Goal: Task Accomplishment & Management: Manage account settings

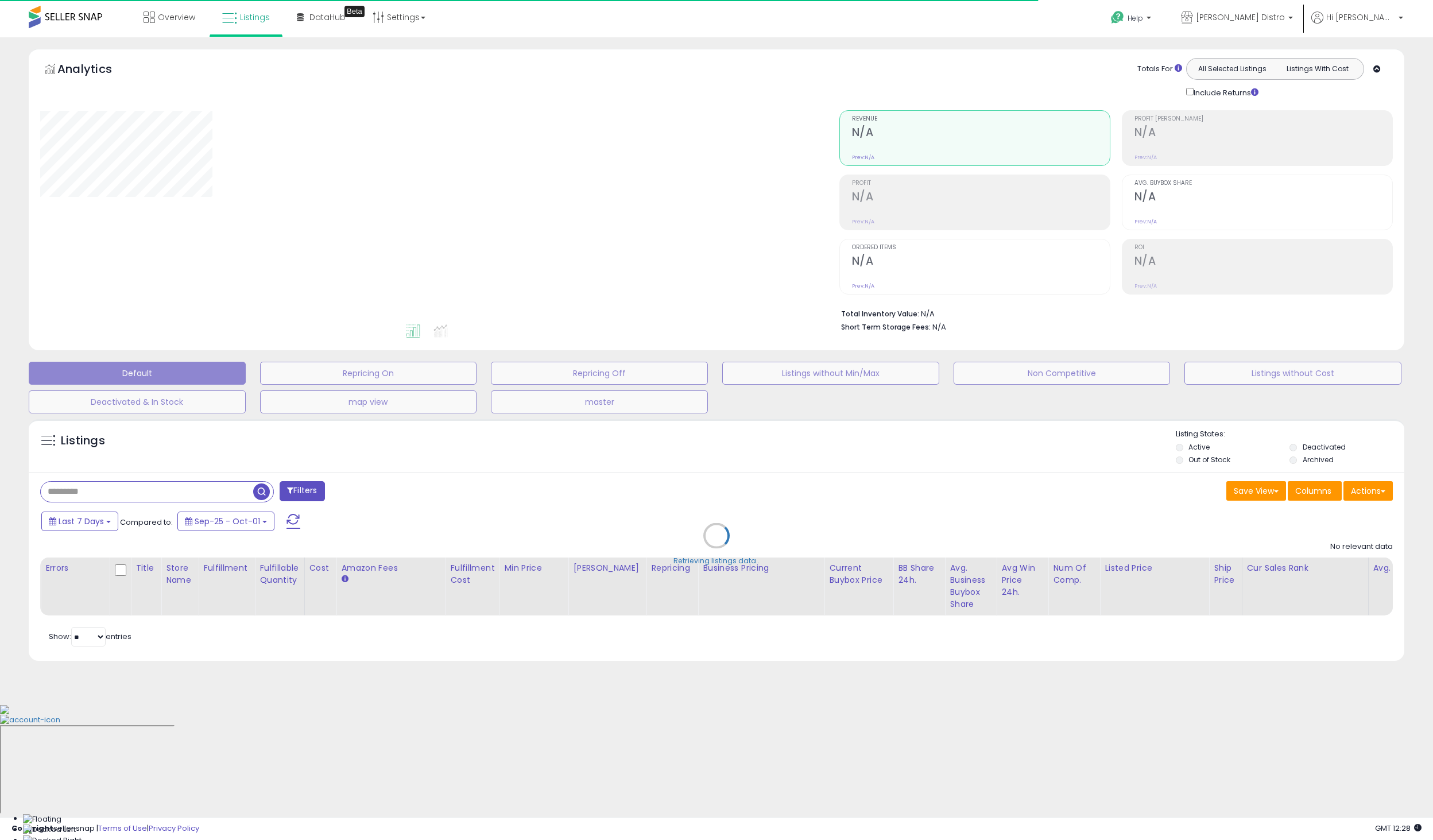
type input "*****"
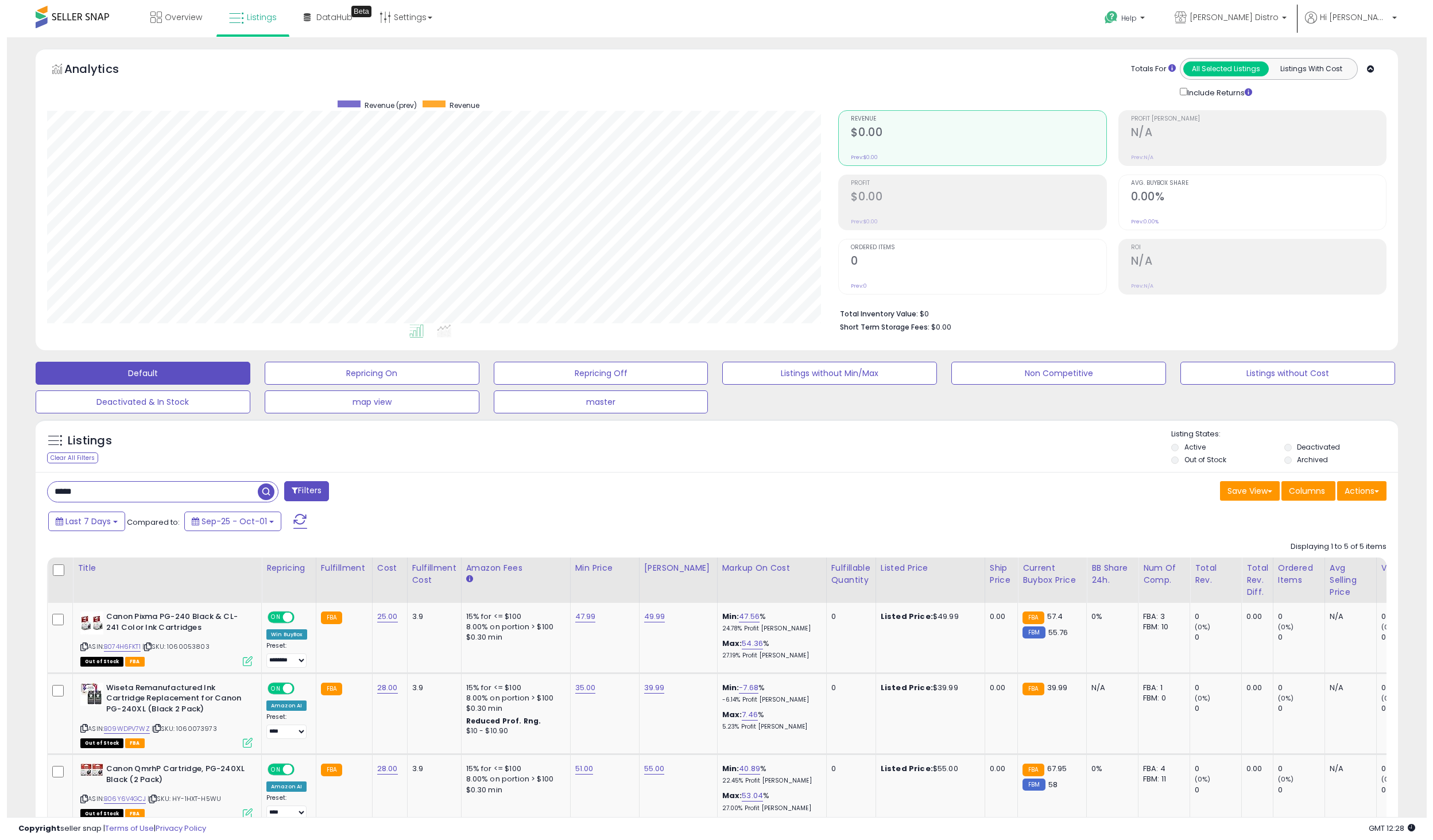
scroll to position [236, 792]
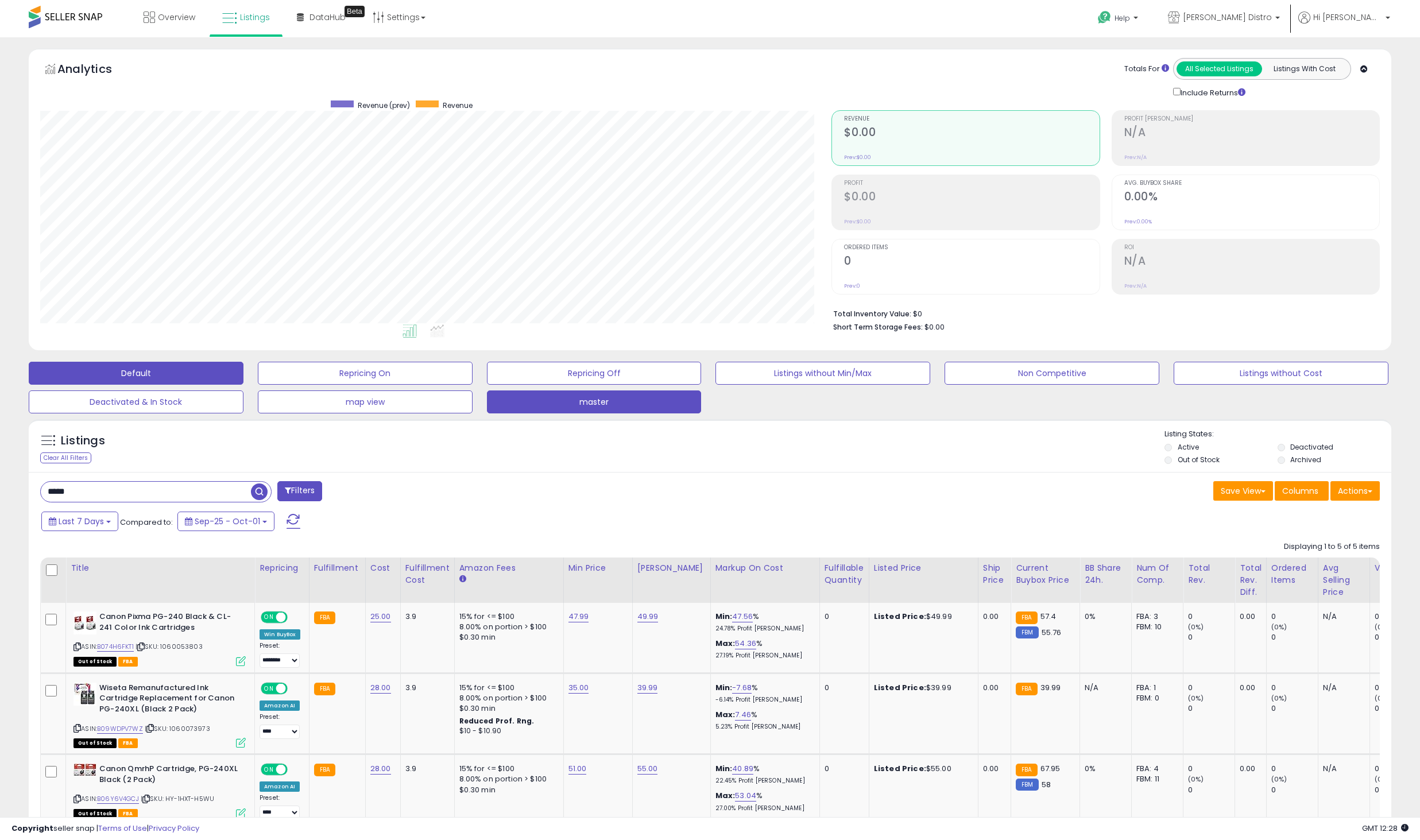
click at [599, 402] on button "master" at bounding box center [594, 402] width 215 height 23
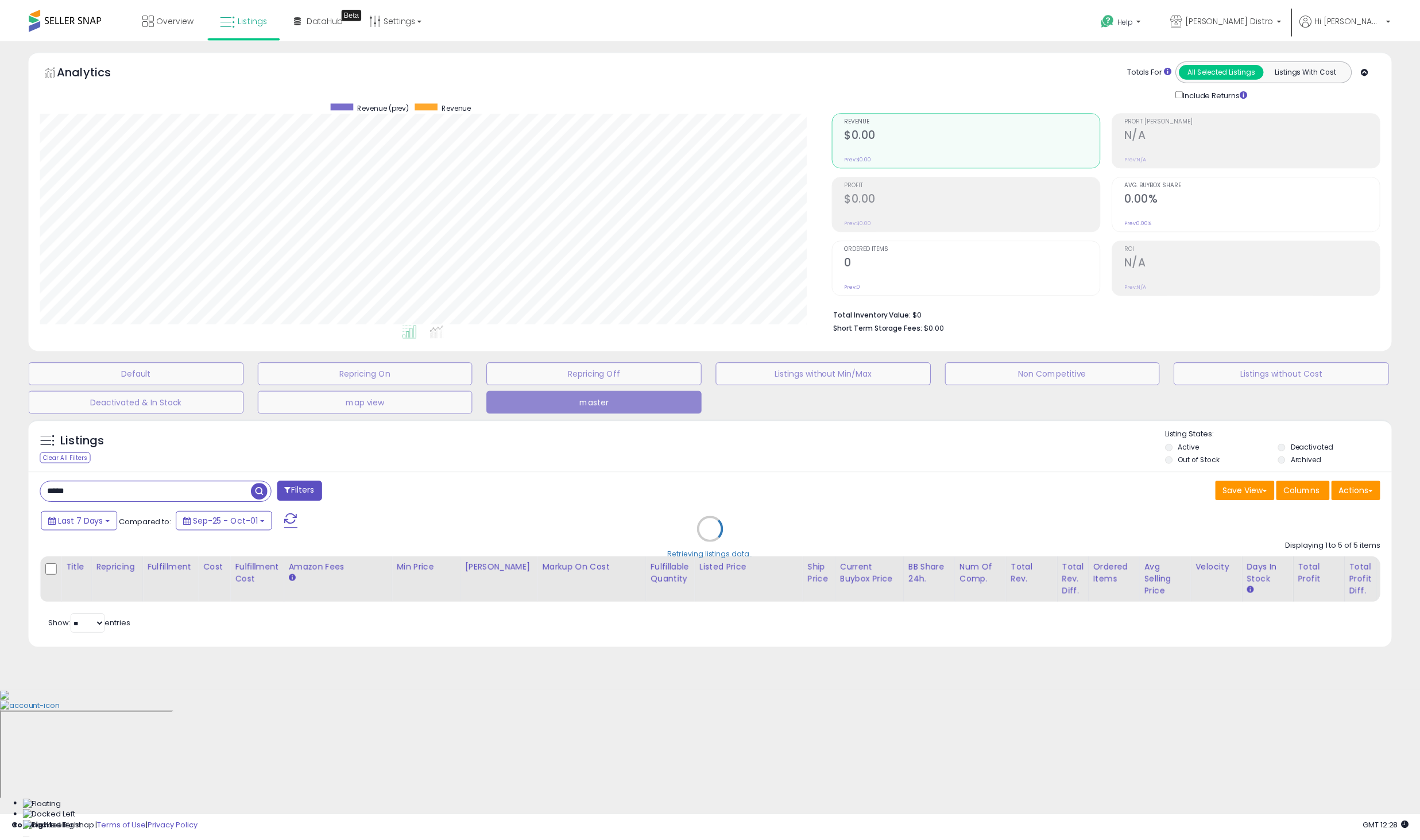
scroll to position [236, 799]
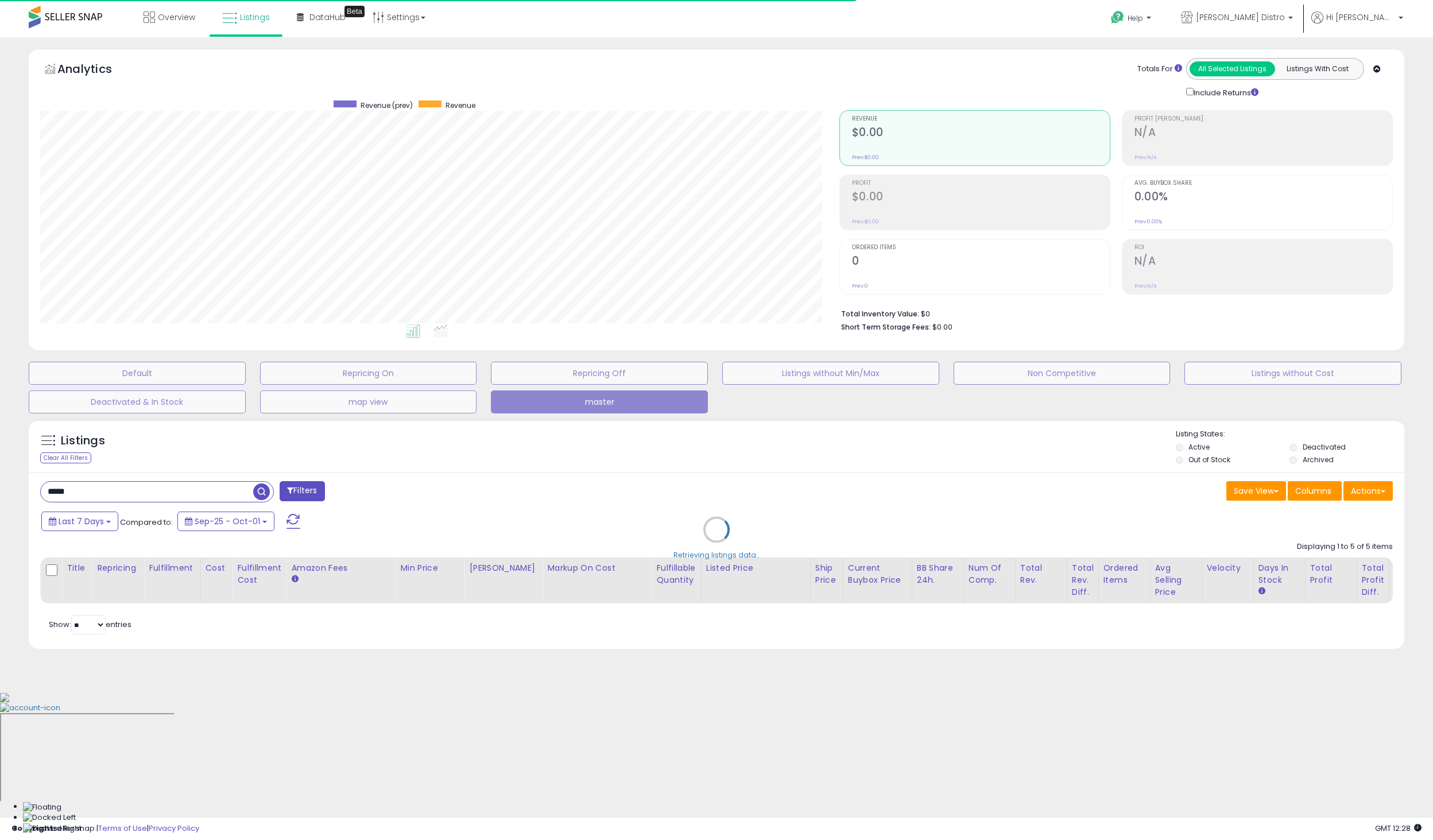
click at [1060, 539] on div "Retrieving listings data.." at bounding box center [716, 538] width 1392 height 250
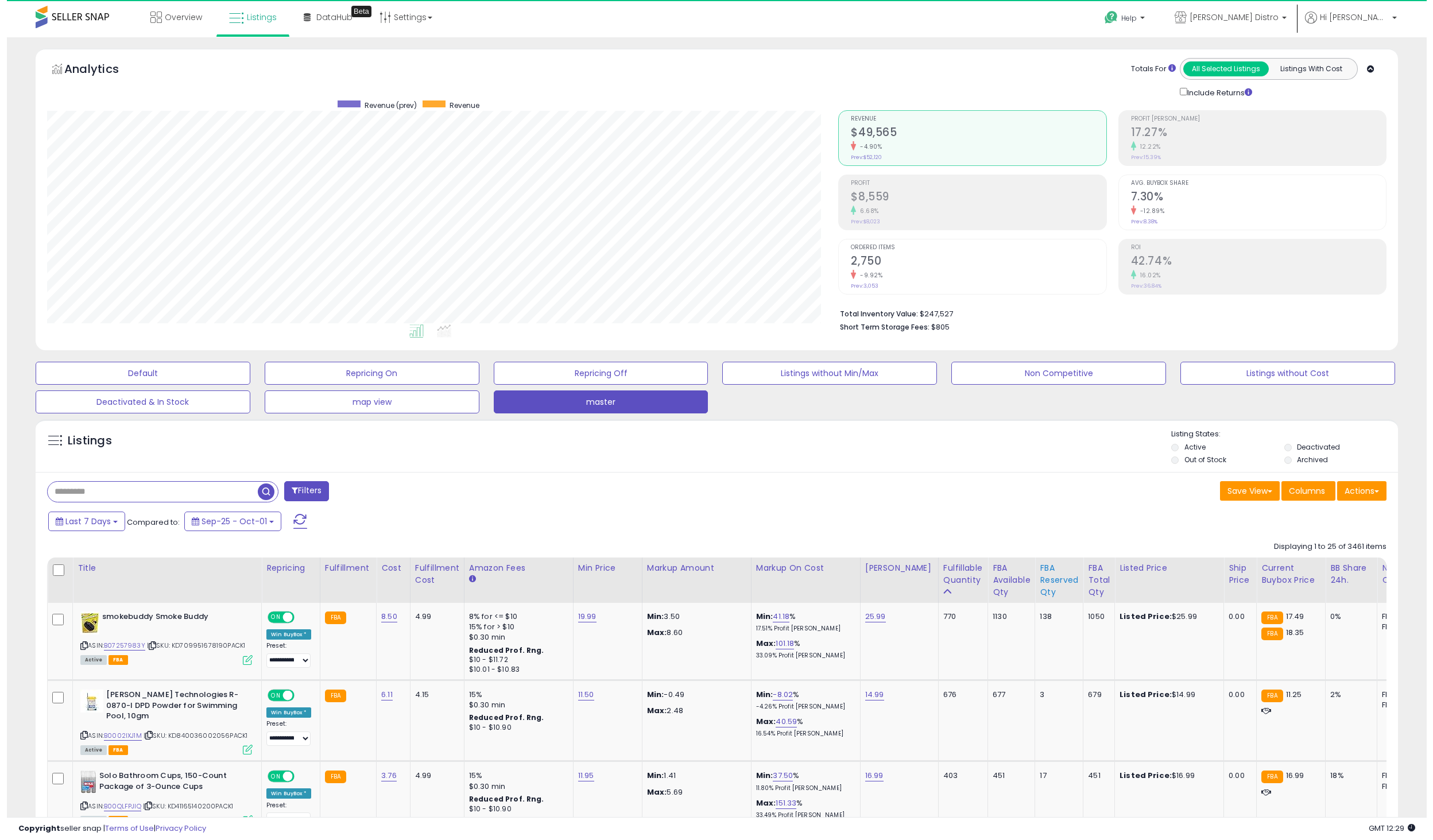
scroll to position [236, 792]
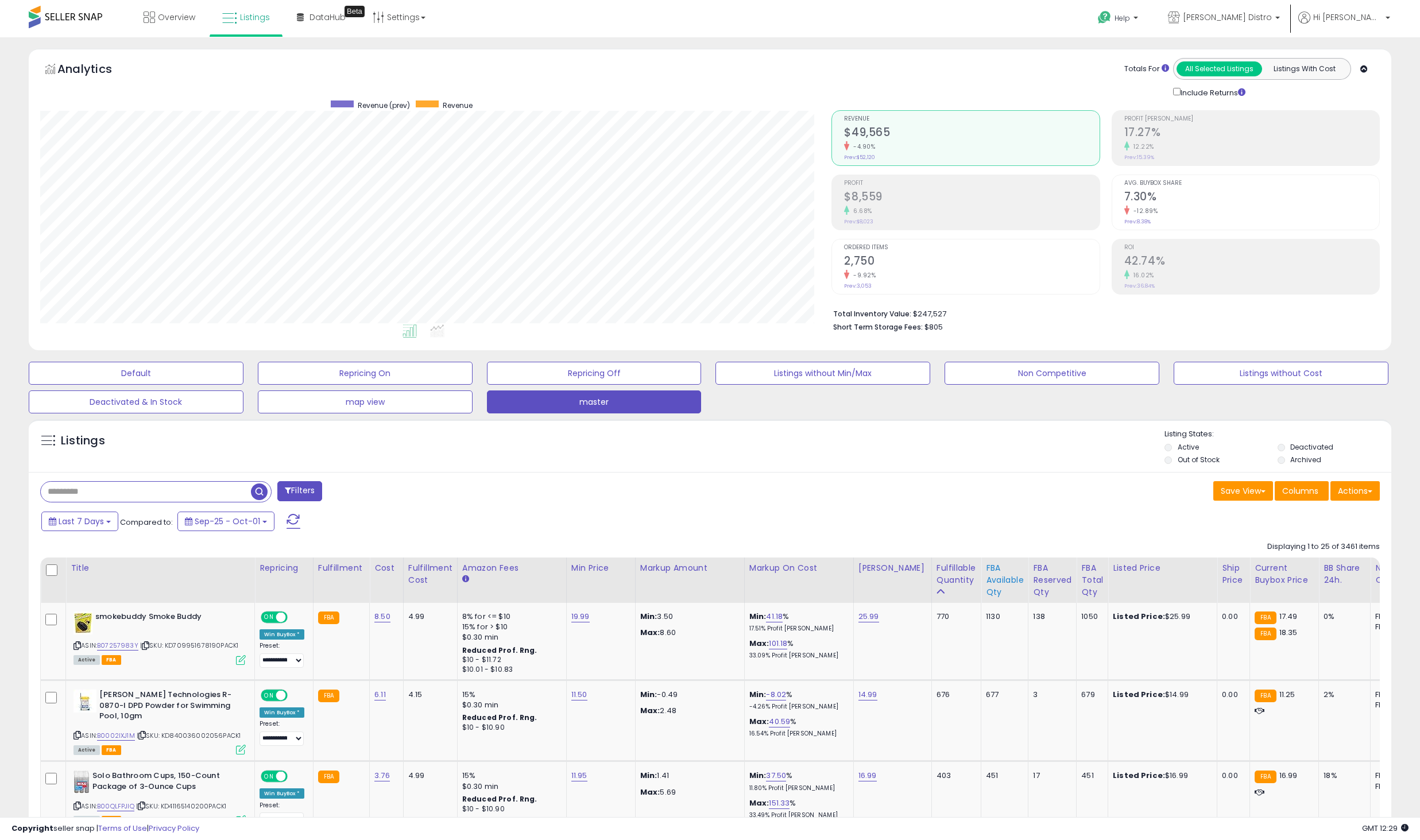
click at [1039, 573] on div "FBA Reserved Qty" at bounding box center [1052, 580] width 39 height 36
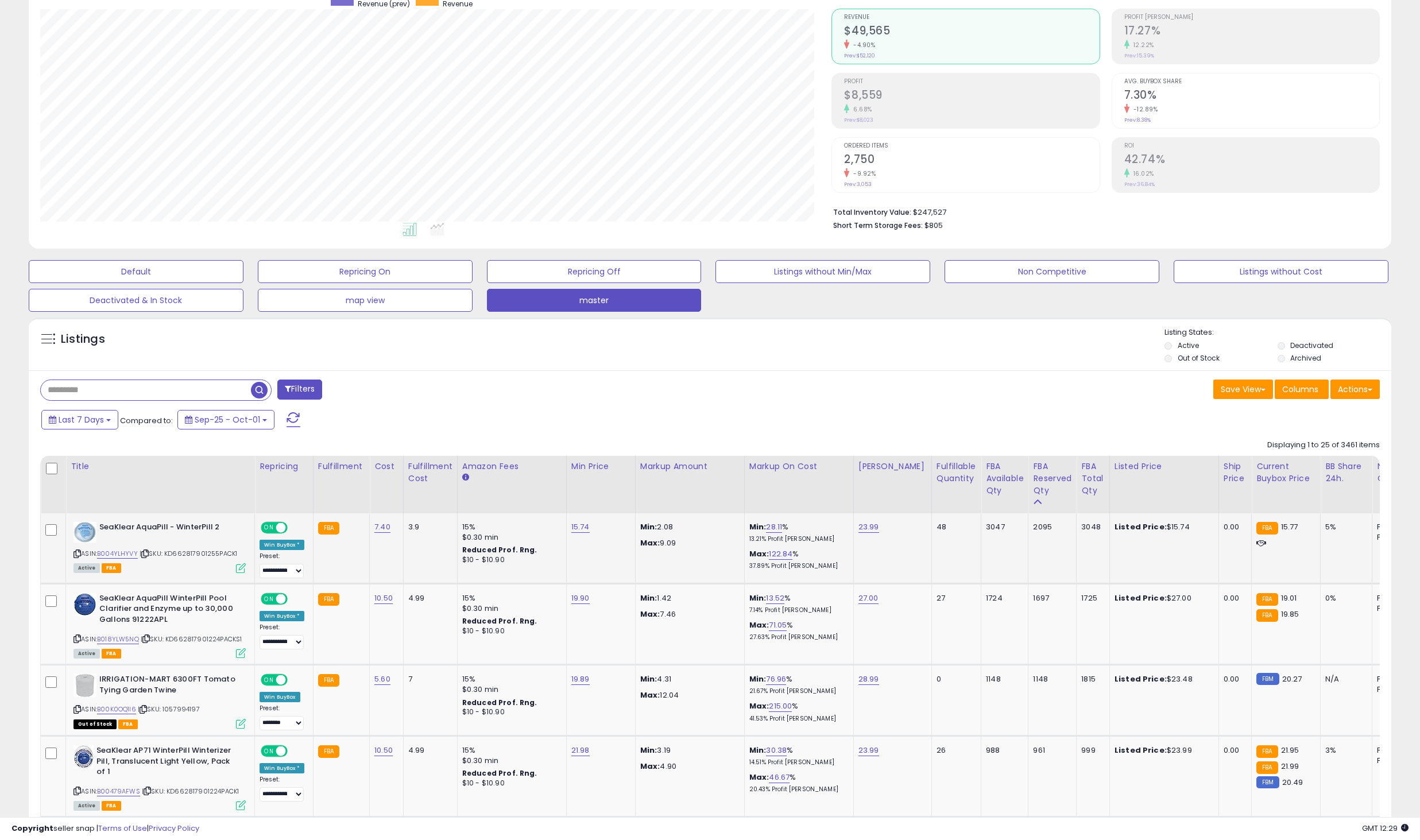
scroll to position [103, 0]
click at [578, 748] on link "21.98" at bounding box center [581, 749] width 18 height 12
type input "*****"
click button "submit" at bounding box center [610, 720] width 20 height 17
click at [584, 524] on link "15.74" at bounding box center [581, 526] width 18 height 12
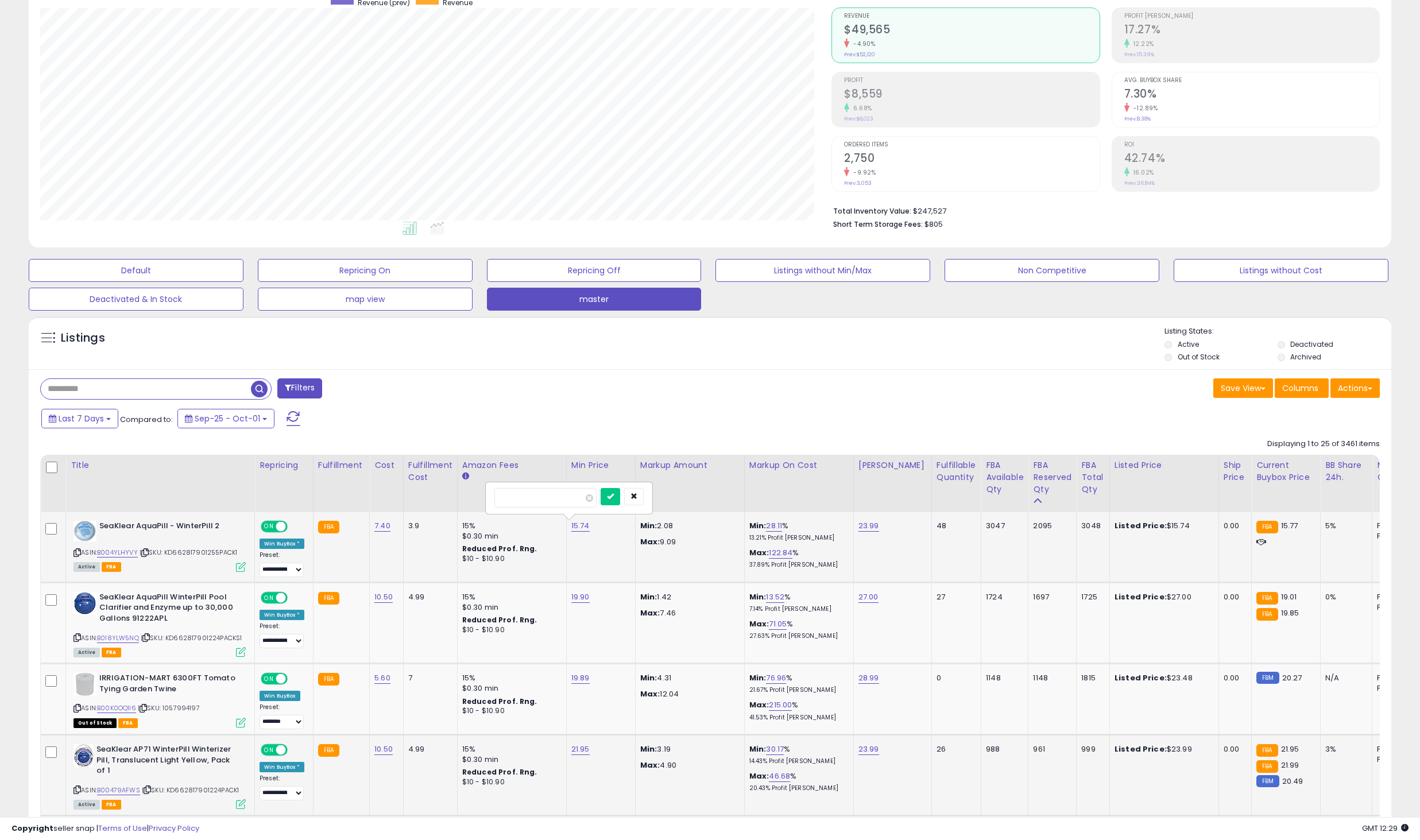
type input "*****"
click button "submit" at bounding box center [610, 496] width 20 height 17
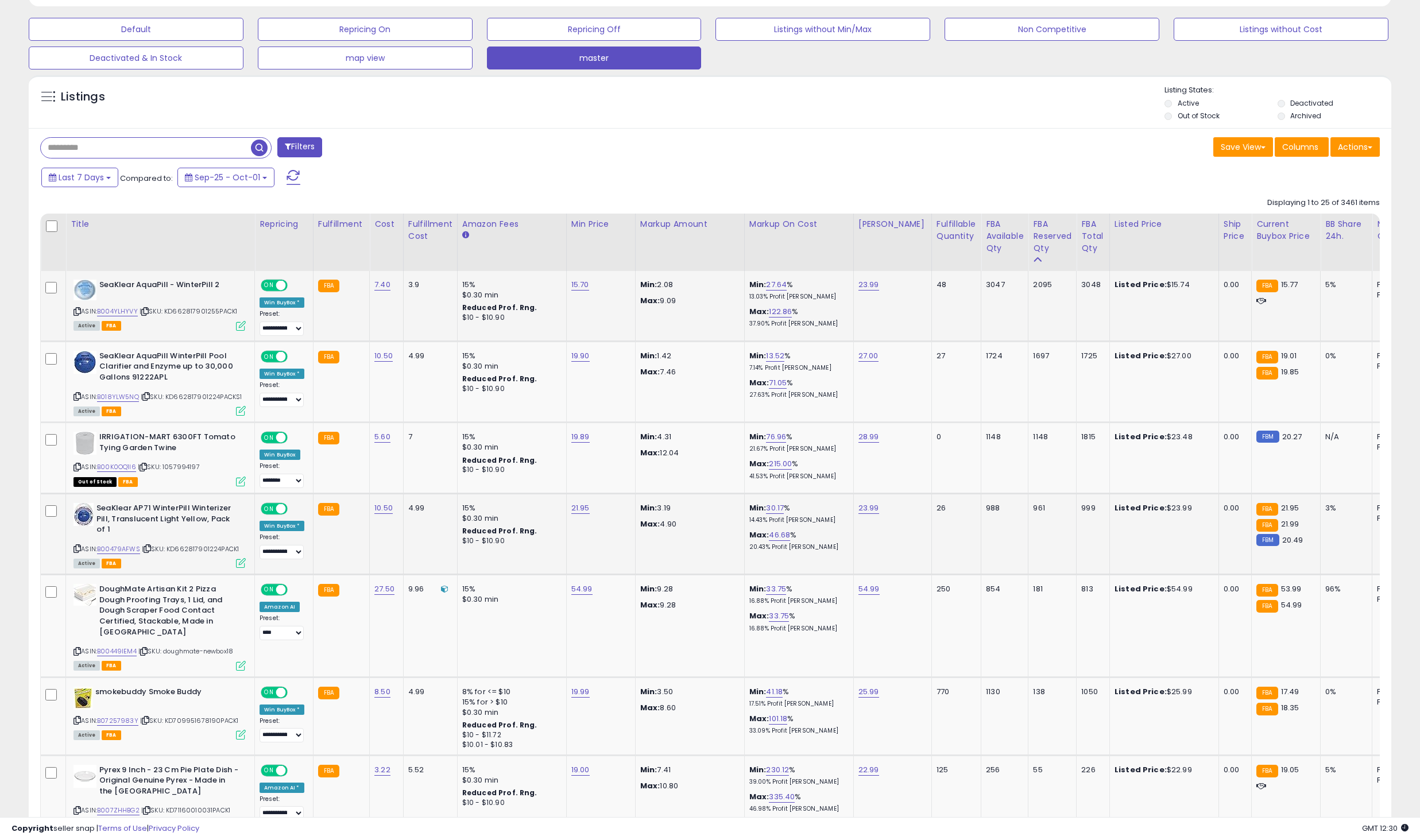
scroll to position [432, 0]
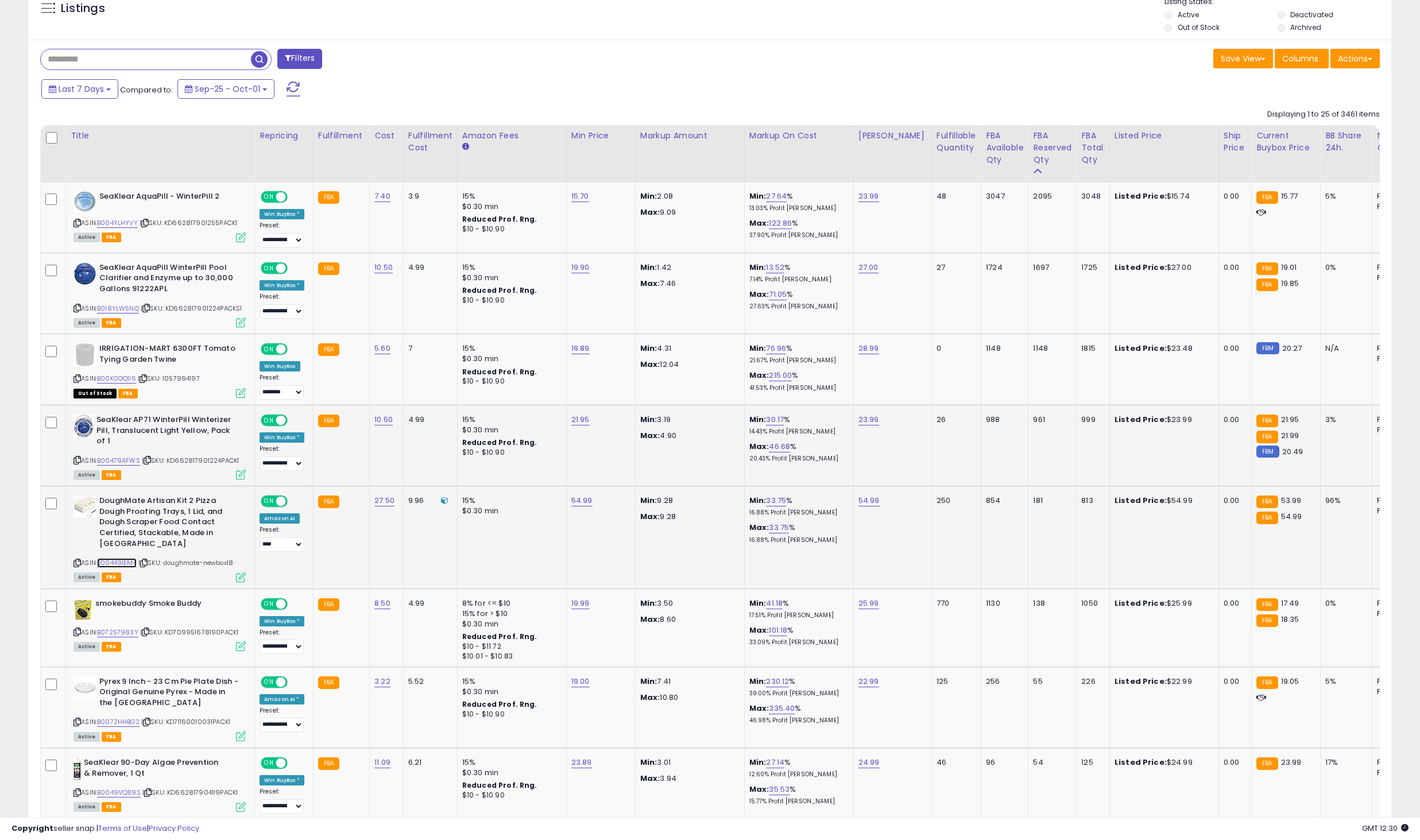
click at [134, 558] on link "B00449IEM4" at bounding box center [117, 563] width 39 height 10
